Goal: Find contact information: Find contact information

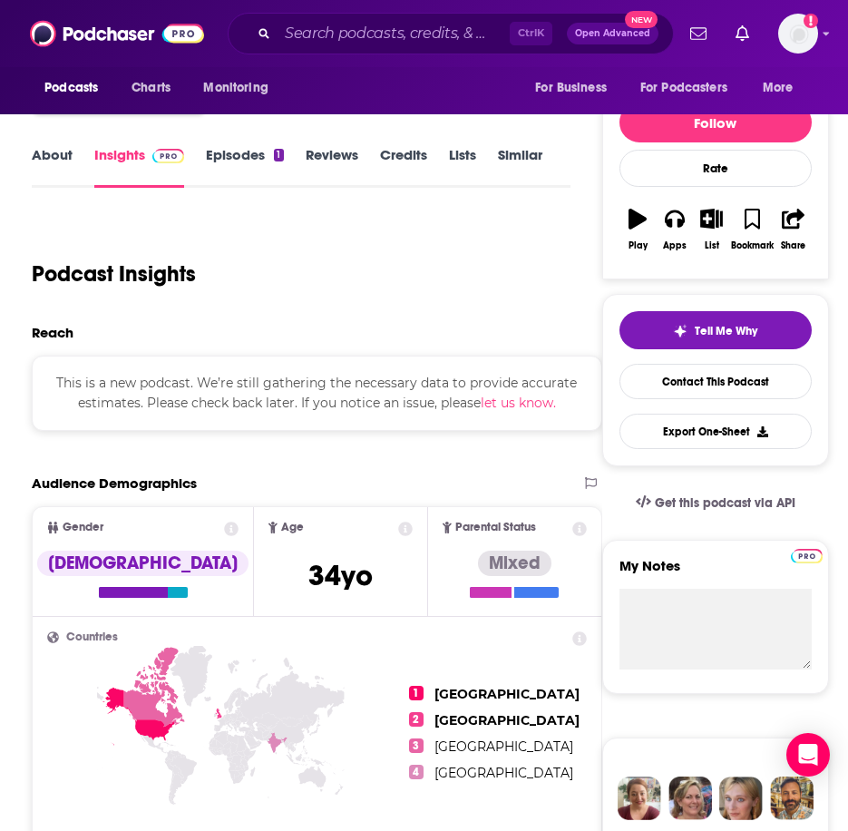
scroll to position [181, 0]
drag, startPoint x: 57, startPoint y: 380, endPoint x: 193, endPoint y: 387, distance: 136.2
click at [193, 387] on div "This is a new podcast. We’re still gathering the necessary data to provide accu…" at bounding box center [317, 393] width 571 height 75
drag, startPoint x: 193, startPoint y: 387, endPoint x: 149, endPoint y: 390, distance: 44.6
drag, startPoint x: 149, startPoint y: 390, endPoint x: 190, endPoint y: 332, distance: 71.0
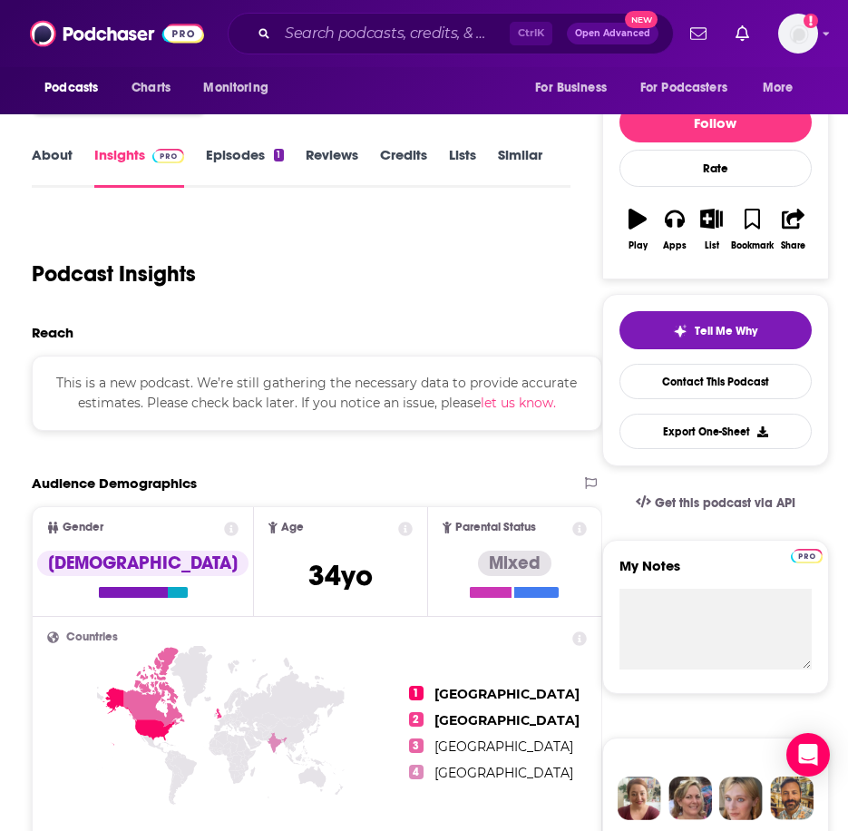
click at [190, 332] on div "Reach" at bounding box center [310, 332] width 556 height 17
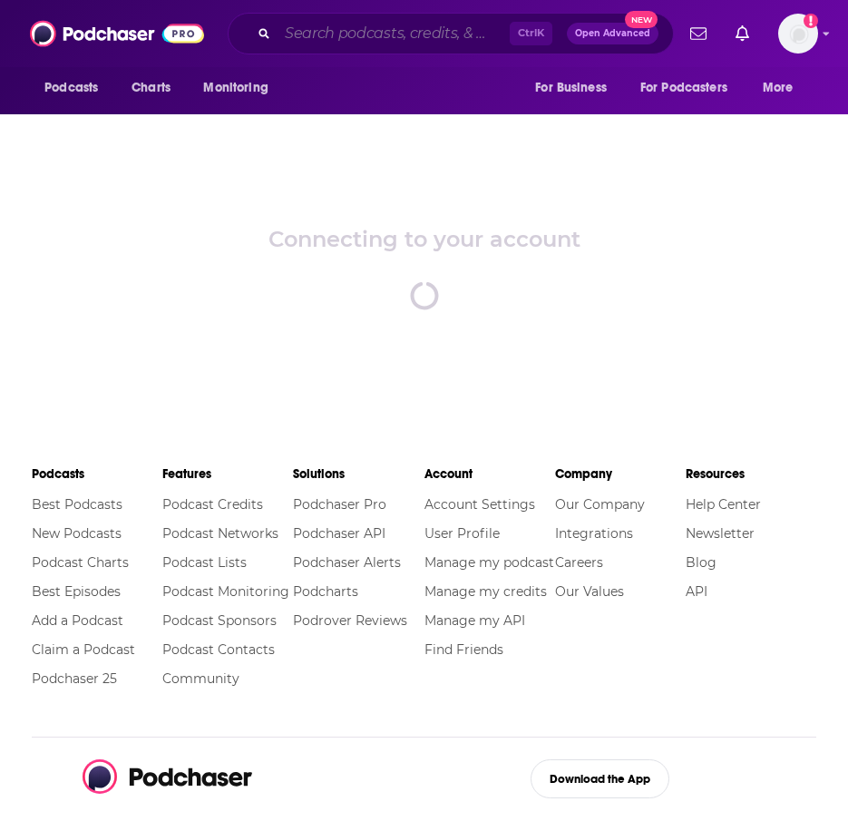
click at [426, 43] on input "Search podcasts, credits, & more..." at bounding box center [394, 33] width 232 height 29
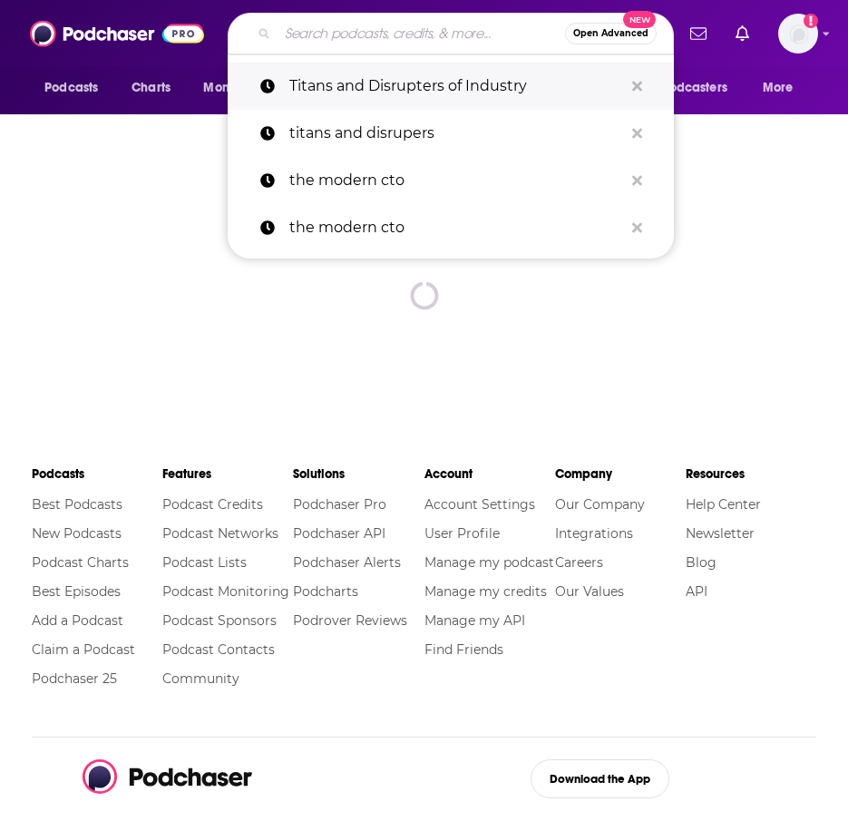
click at [443, 73] on p "Titans and Disrupters of Industry" at bounding box center [456, 86] width 334 height 47
type input "Titans and Disrupters of Industry"
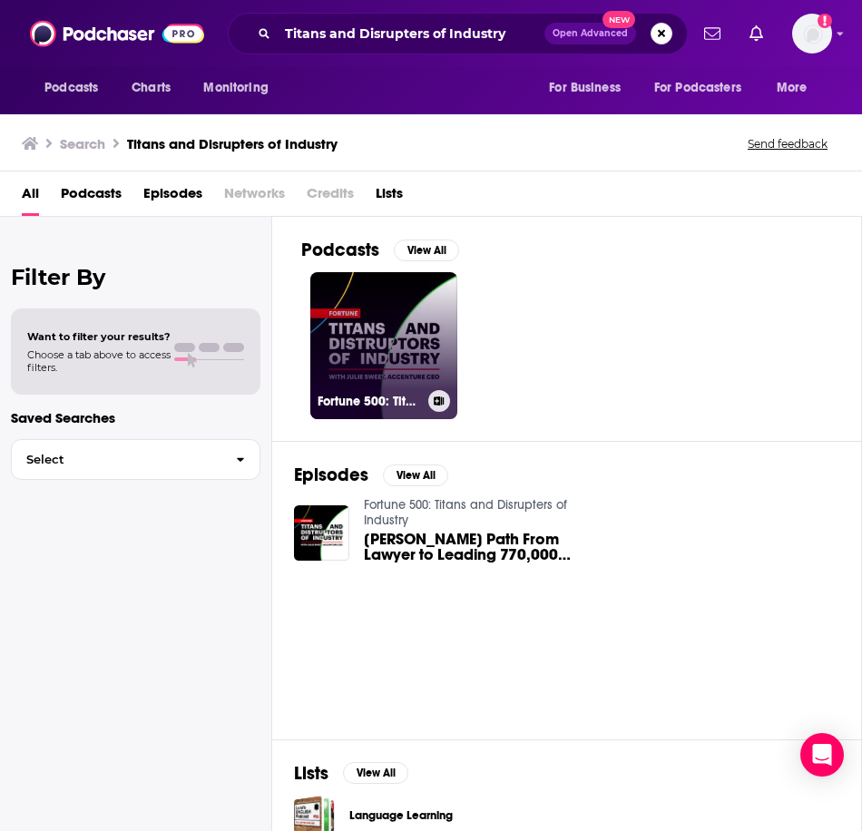
drag, startPoint x: 407, startPoint y: 414, endPoint x: 397, endPoint y: 391, distance: 24.8
click at [397, 391] on div "Fortune 500: Titans and Disrupters of Industry" at bounding box center [384, 401] width 132 height 22
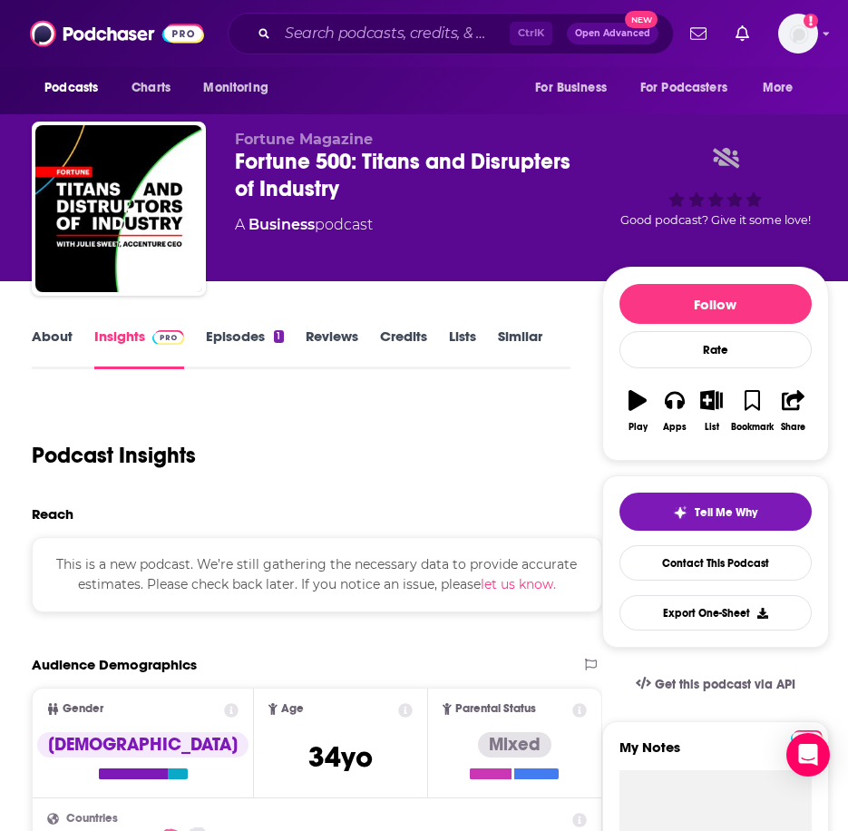
click at [242, 334] on link "Episodes 1" at bounding box center [244, 349] width 77 height 42
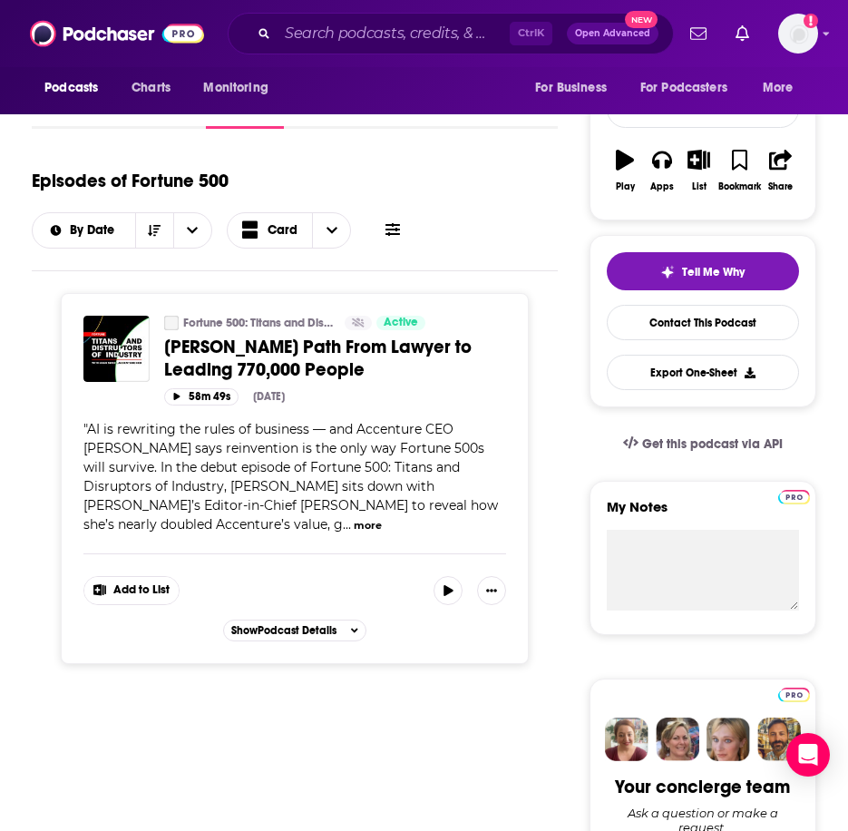
scroll to position [272, 0]
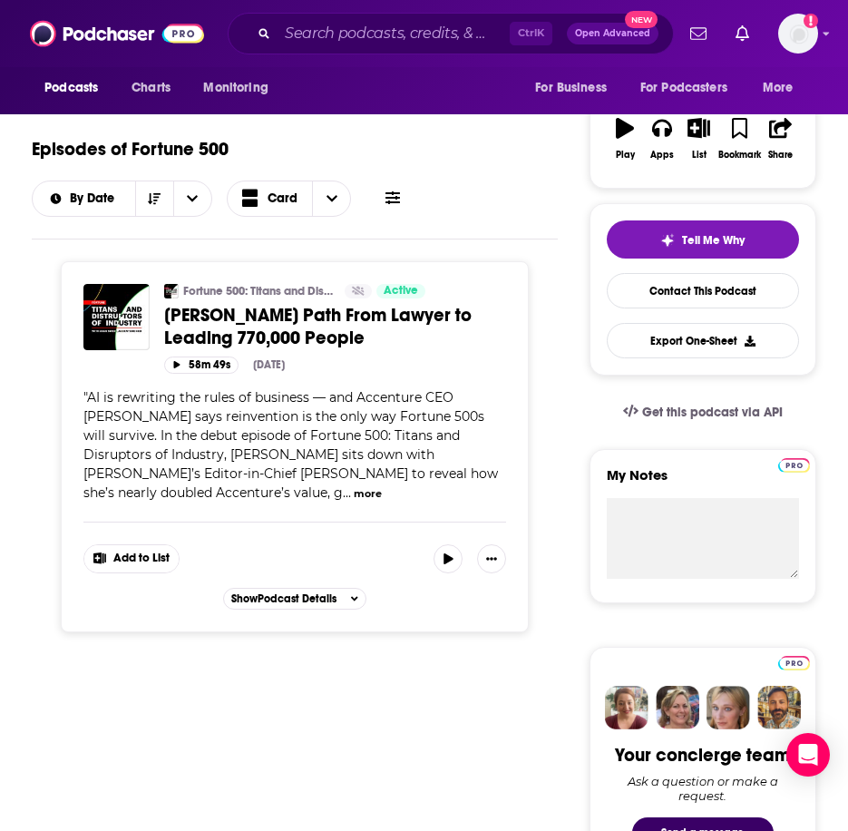
click at [354, 491] on button "more" at bounding box center [368, 493] width 28 height 15
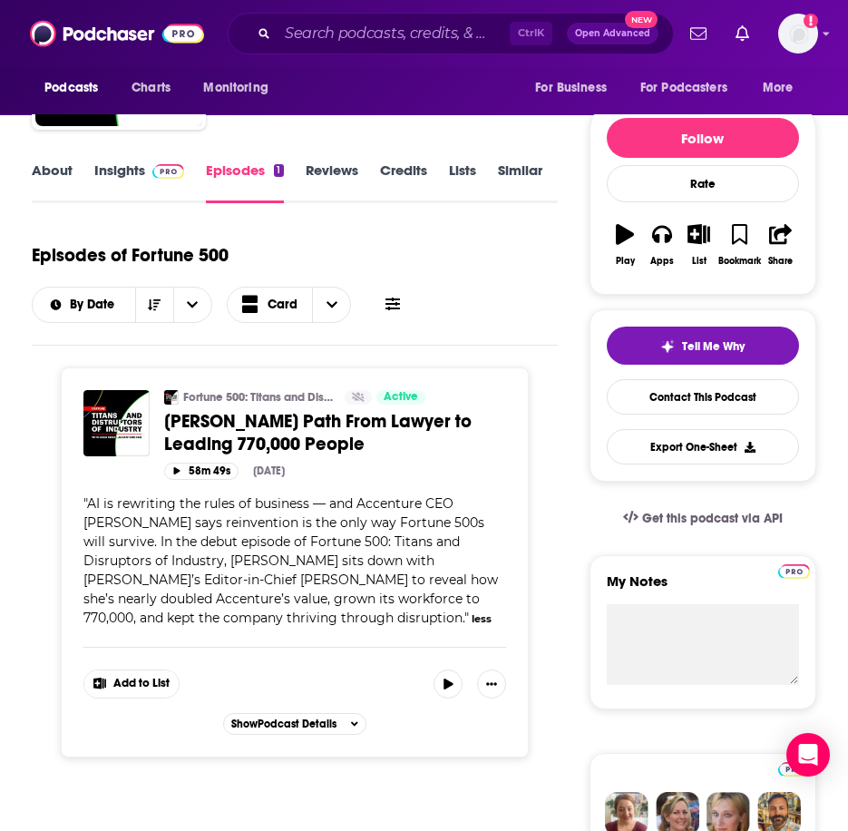
scroll to position [0, 0]
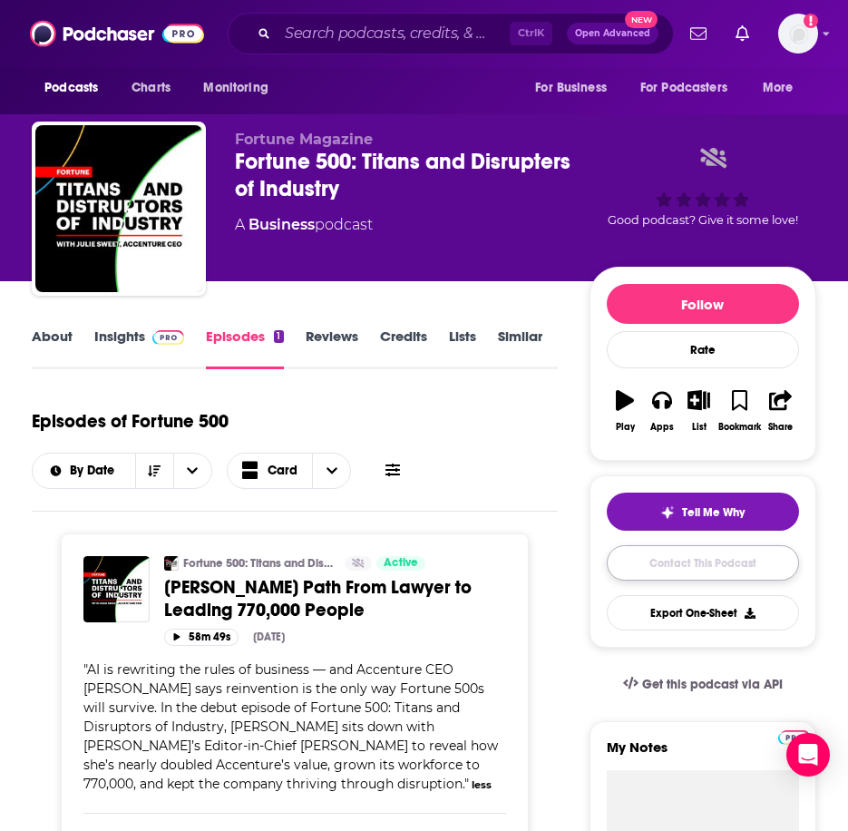
click at [662, 564] on link "Contact This Podcast" at bounding box center [703, 562] width 192 height 35
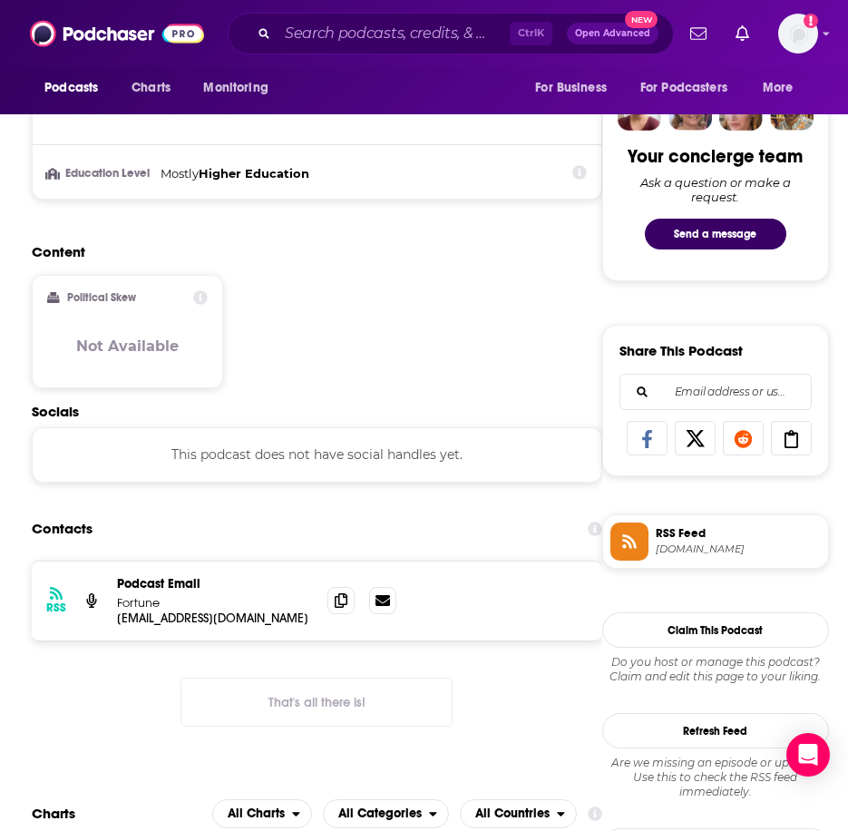
scroll to position [838, 0]
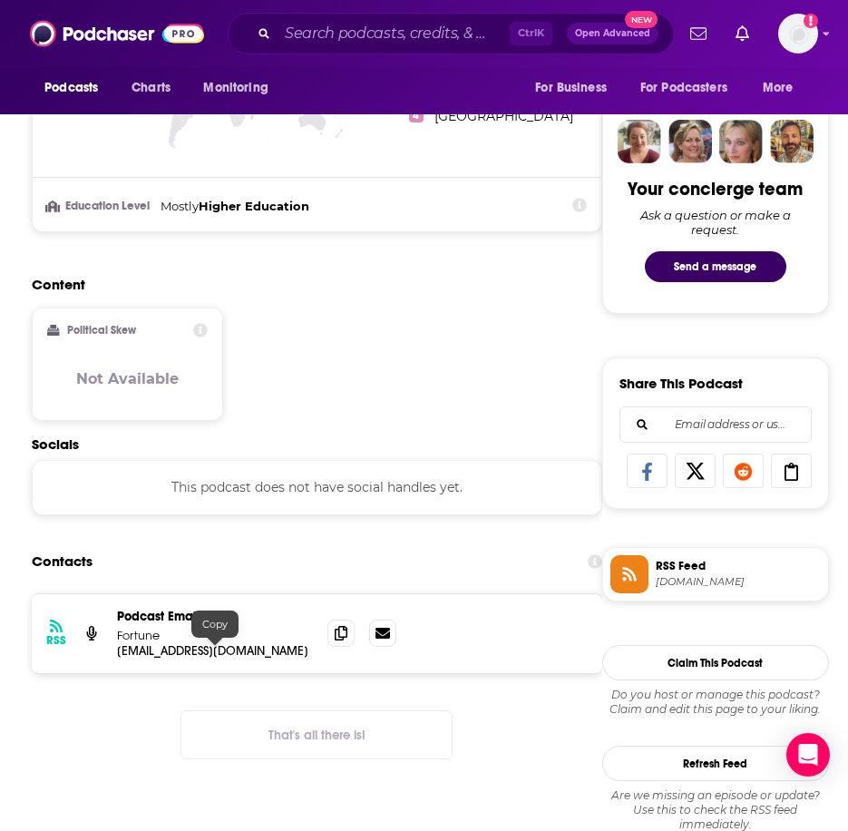
click at [212, 644] on p "[EMAIL_ADDRESS][DOMAIN_NAME]" at bounding box center [215, 650] width 196 height 15
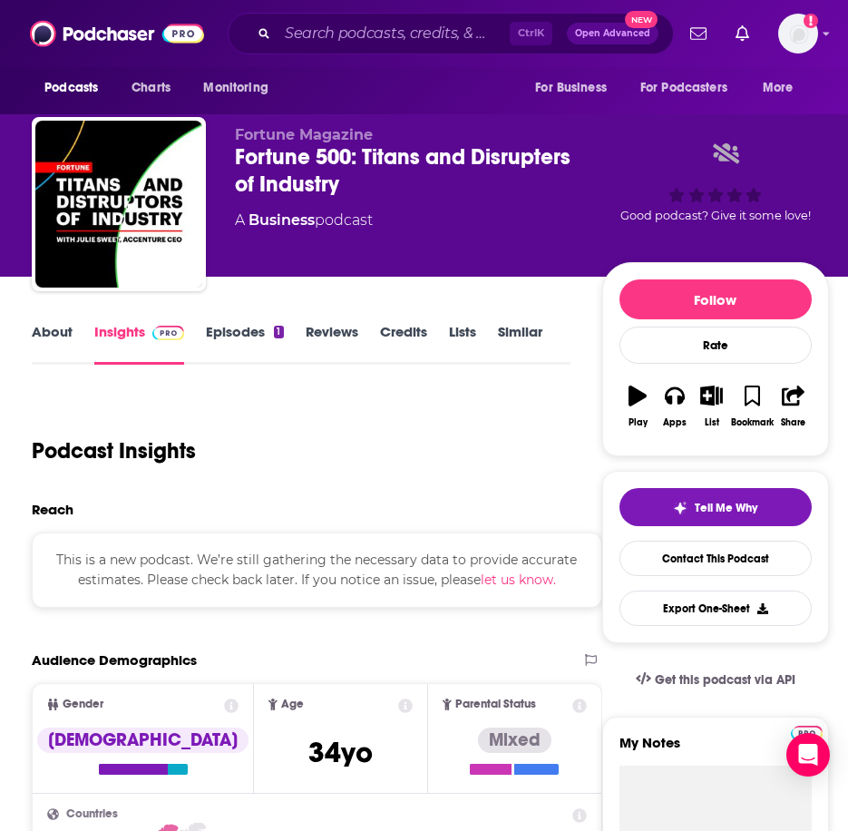
scroll to position [0, 0]
